Goal: Task Accomplishment & Management: Manage account settings

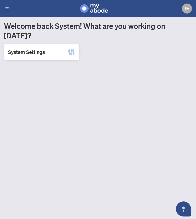
click at [42, 49] on h2 "System Settings" at bounding box center [26, 52] width 37 height 7
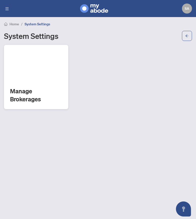
click at [43, 81] on div "Manage Brokerages" at bounding box center [36, 77] width 64 height 64
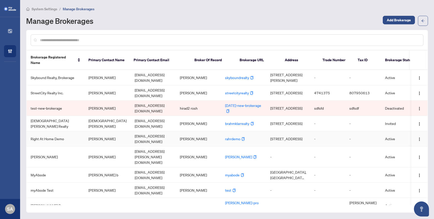
scroll to position [56, 0]
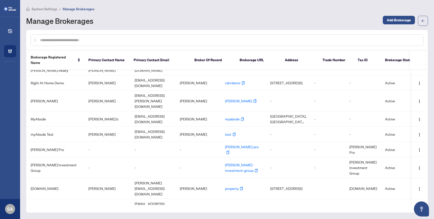
click at [165, 215] on td "lorettan@rightathomerealty.com" at bounding box center [153, 222] width 45 height 15
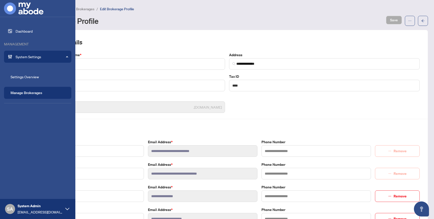
click at [25, 94] on link "Manage Brokerages" at bounding box center [27, 93] width 32 height 5
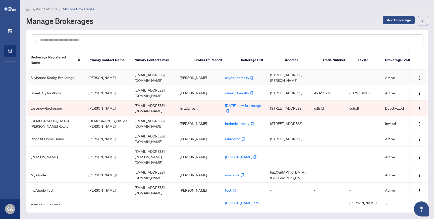
click at [62, 80] on td "Skybound Realty, Brokerage" at bounding box center [56, 77] width 58 height 15
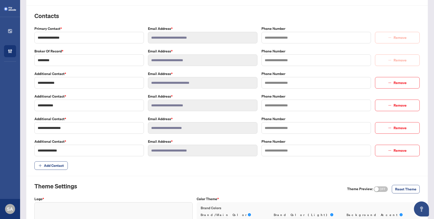
scroll to position [113, 0]
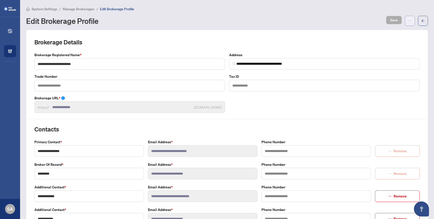
click at [407, 17] on button "button" at bounding box center [410, 21] width 10 height 10
click at [324, 16] on div "Edit Brokerage Profile Save" at bounding box center [227, 21] width 402 height 10
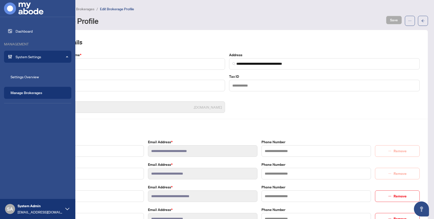
click at [11, 7] on img at bounding box center [23, 9] width 39 height 12
